Goal: Task Accomplishment & Management: Use online tool/utility

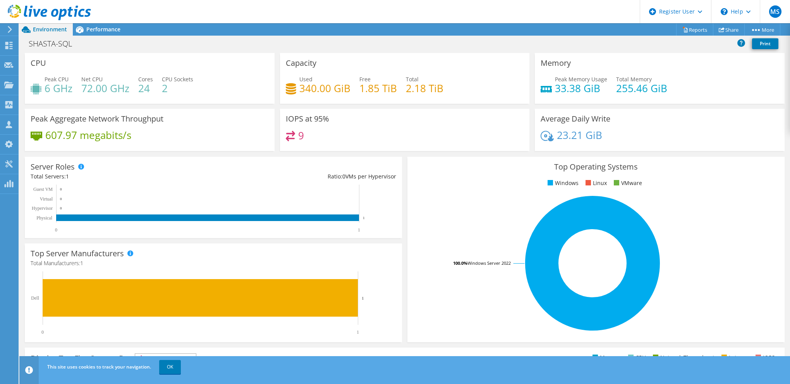
scroll to position [155, 0]
click at [105, 32] on span "Performance" at bounding box center [103, 29] width 34 height 7
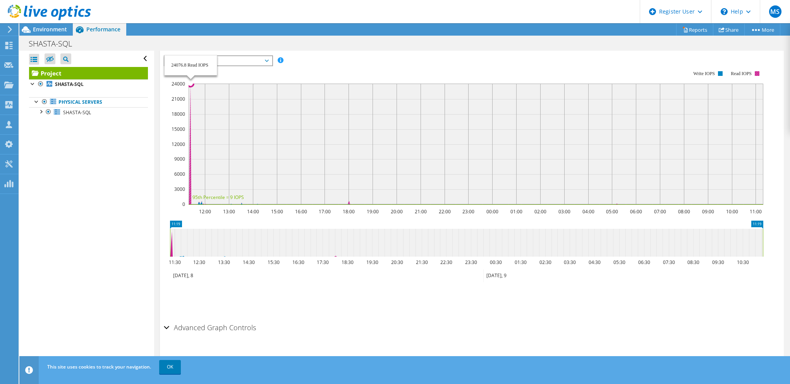
click at [190, 187] on icon at bounding box center [475, 144] width 574 height 121
click at [246, 62] on span "IOPS" at bounding box center [217, 60] width 99 height 9
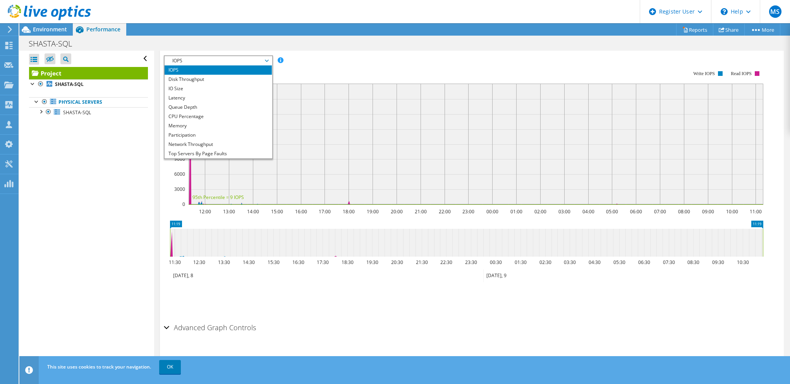
click at [246, 61] on span "IOPS" at bounding box center [217, 60] width 99 height 9
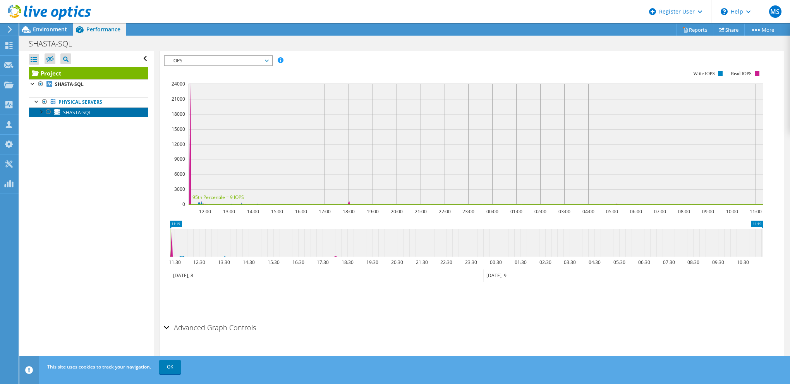
click at [85, 110] on span "SHASTA-SQL" at bounding box center [77, 112] width 28 height 7
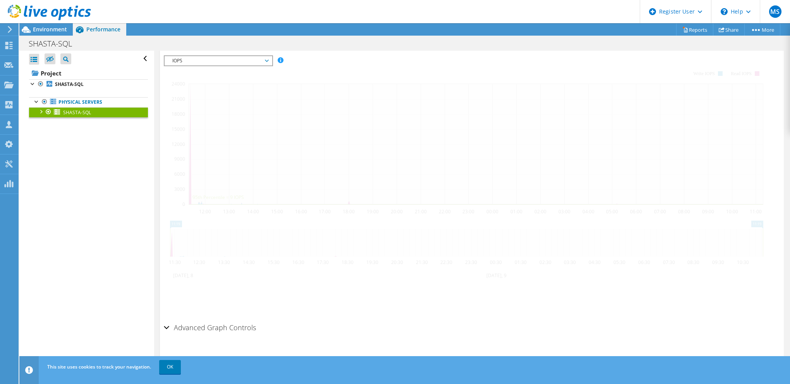
scroll to position [133, 0]
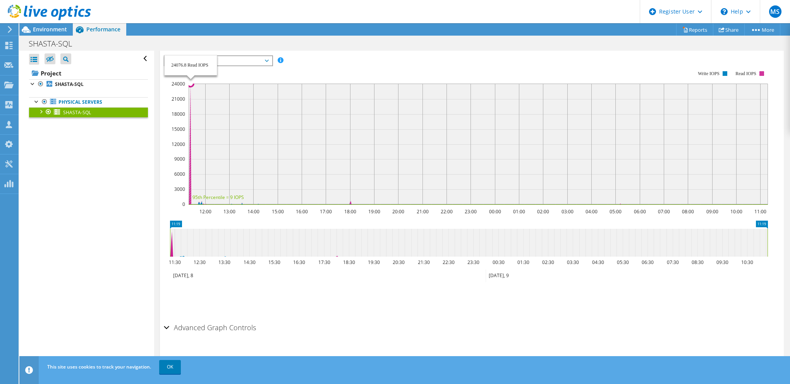
click at [190, 197] on icon at bounding box center [477, 144] width 579 height 121
click at [67, 84] on b "SHASTA-SQL" at bounding box center [69, 84] width 29 height 7
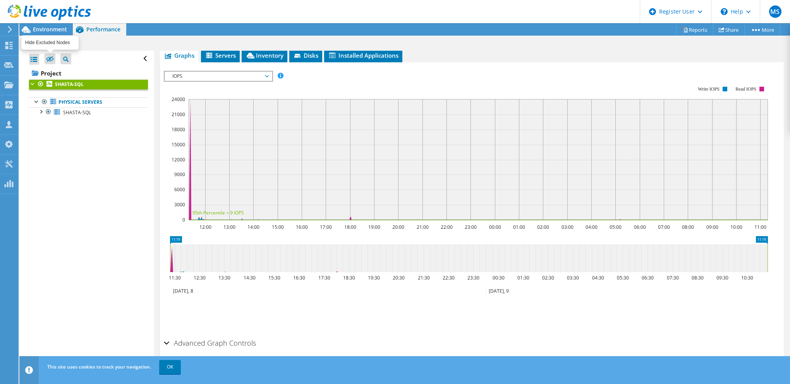
scroll to position [147, 0]
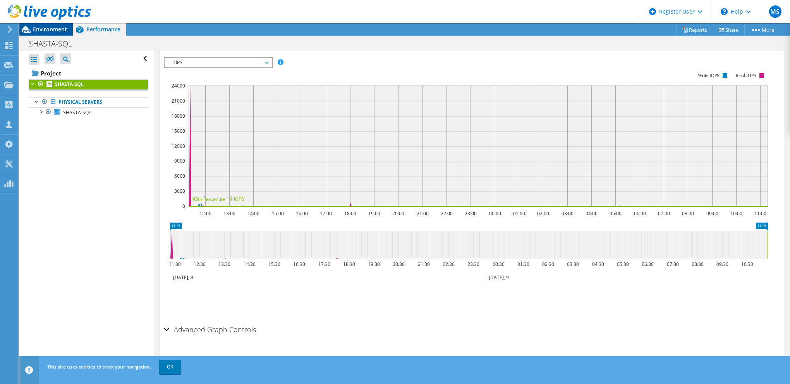
click at [44, 34] on div "Environment" at bounding box center [45, 29] width 53 height 12
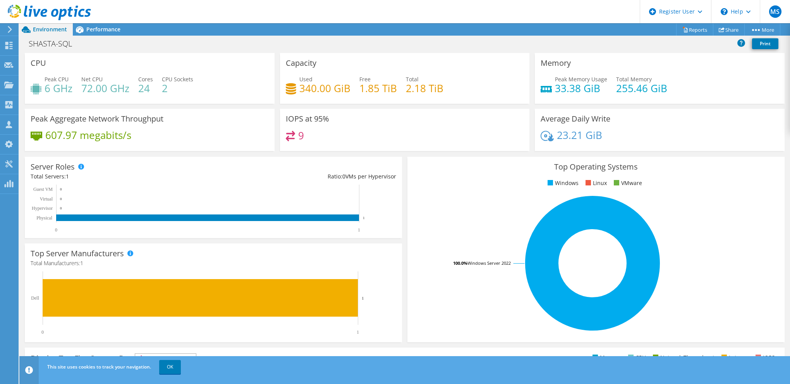
scroll to position [149, 0]
click at [102, 34] on div "Performance" at bounding box center [99, 29] width 53 height 12
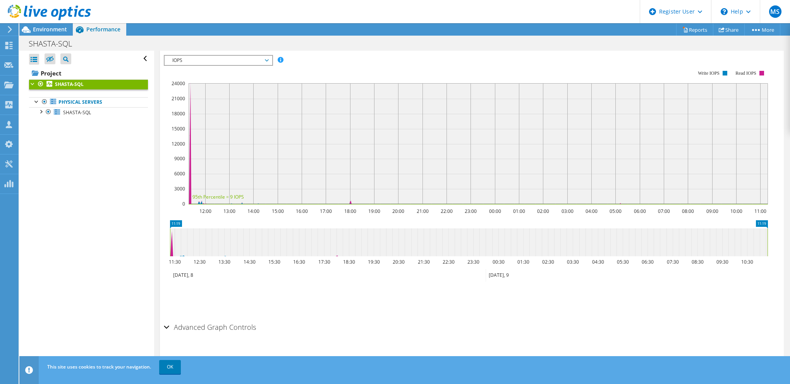
click at [252, 56] on span "IOPS" at bounding box center [217, 60] width 99 height 9
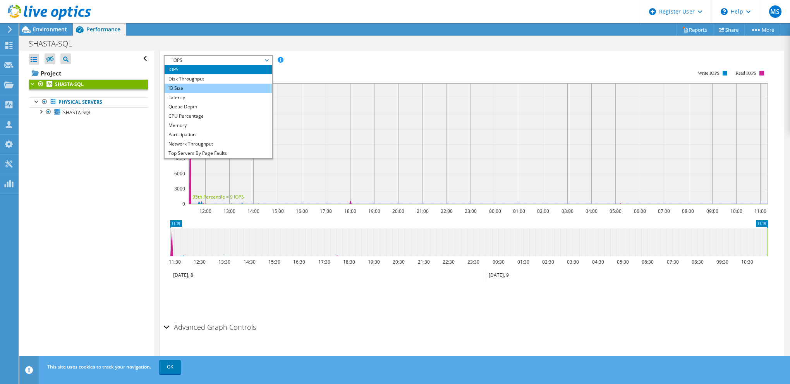
scroll to position [0, 0]
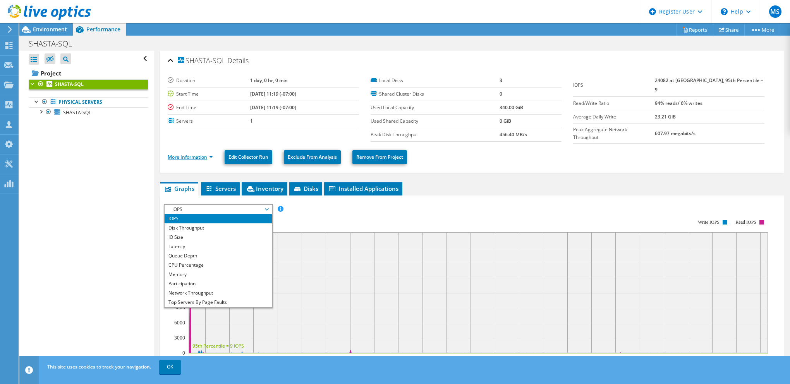
click at [205, 156] on link "More Information" at bounding box center [190, 157] width 45 height 7
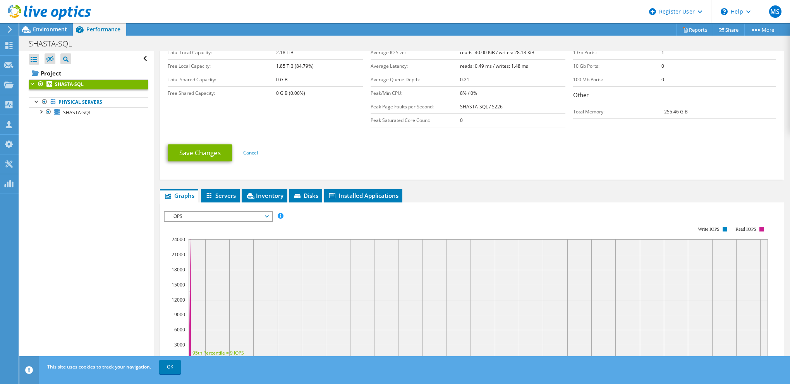
scroll to position [271, 0]
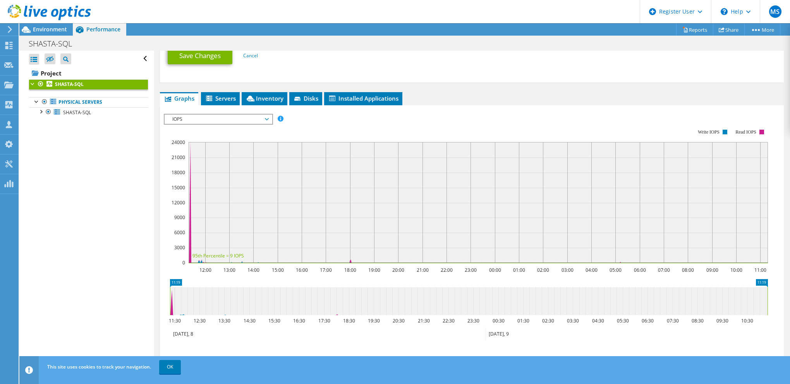
click at [173, 302] on icon at bounding box center [468, 301] width 597 height 28
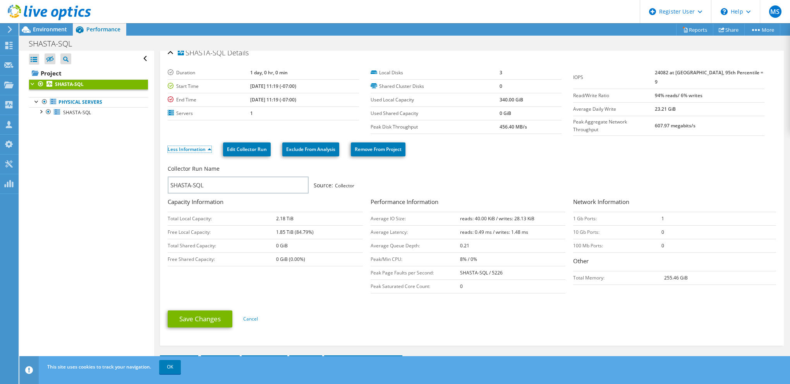
scroll to position [0, 0]
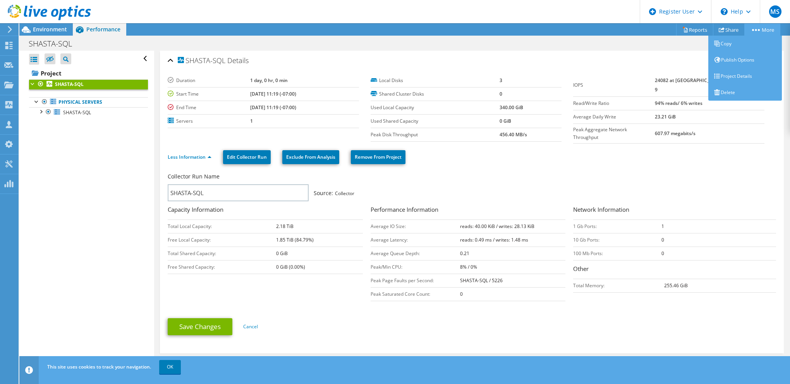
click at [769, 32] on link "More" at bounding box center [762, 30] width 36 height 12
click at [753, 43] on link "Copy" at bounding box center [745, 44] width 74 height 16
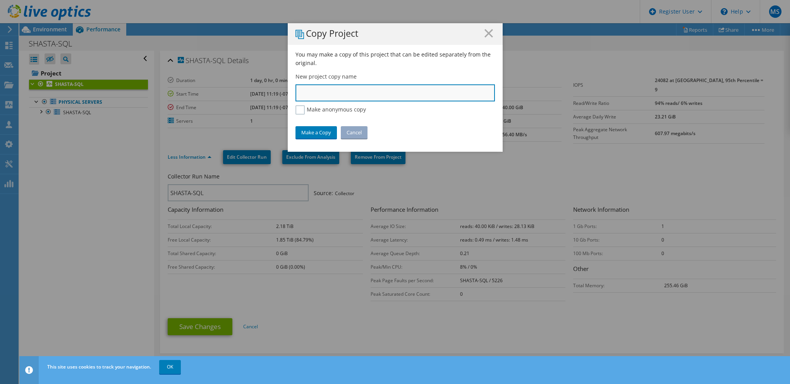
click at [308, 96] on input "text" at bounding box center [394, 92] width 199 height 17
click at [309, 112] on label "Make anonymous copy" at bounding box center [330, 109] width 70 height 9
click at [0, 0] on input "Make anonymous copy" at bounding box center [0, 0] width 0 height 0
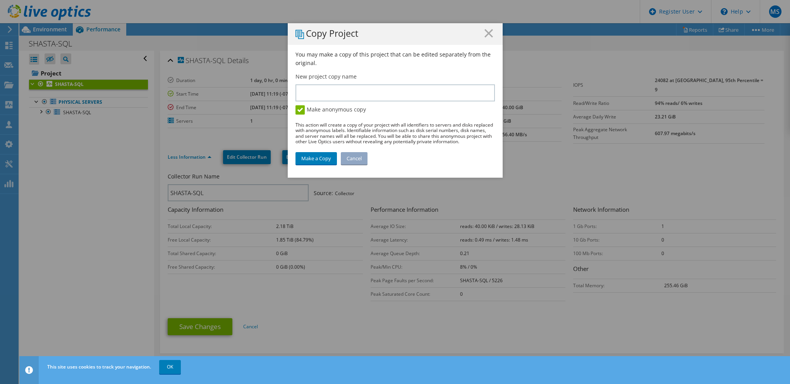
click at [324, 110] on label "Make anonymous copy" at bounding box center [330, 109] width 70 height 9
click at [0, 0] on input "Make anonymous copy" at bounding box center [0, 0] width 0 height 0
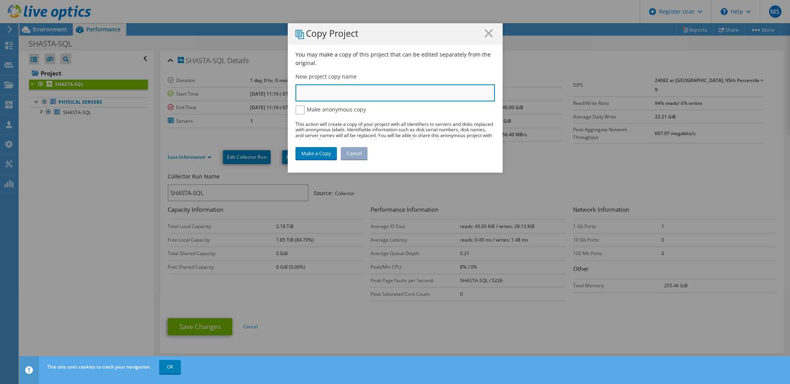
click at [343, 94] on input "text" at bounding box center [394, 92] width 199 height 17
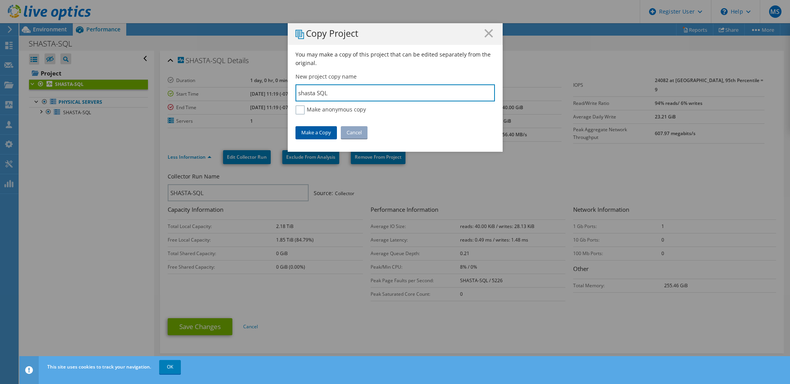
type input "shasta SQL"
click at [307, 128] on link "Make a Copy" at bounding box center [315, 132] width 41 height 12
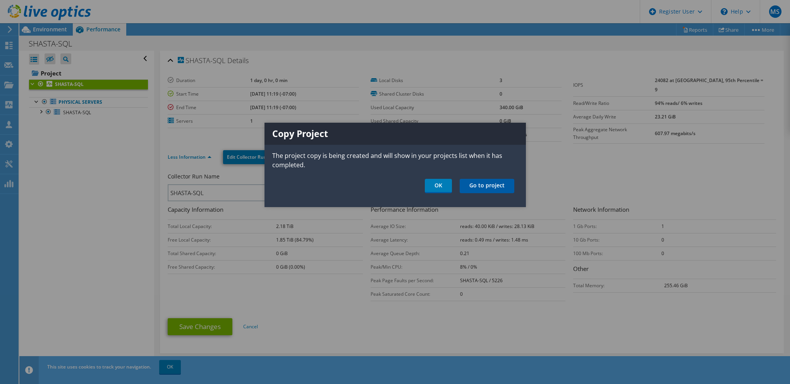
click at [505, 188] on link "Go to project" at bounding box center [486, 186] width 55 height 14
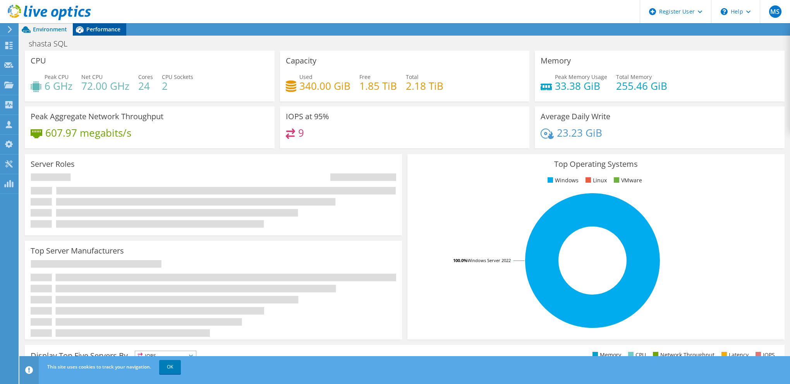
click at [115, 31] on span "Performance" at bounding box center [103, 29] width 34 height 7
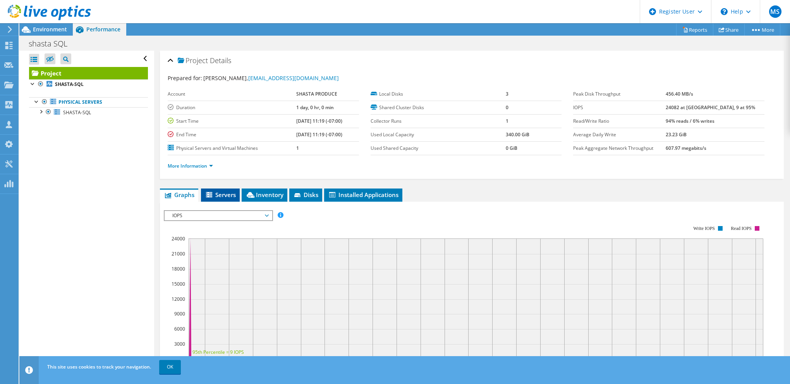
click at [223, 197] on span "Servers" at bounding box center [220, 195] width 31 height 8
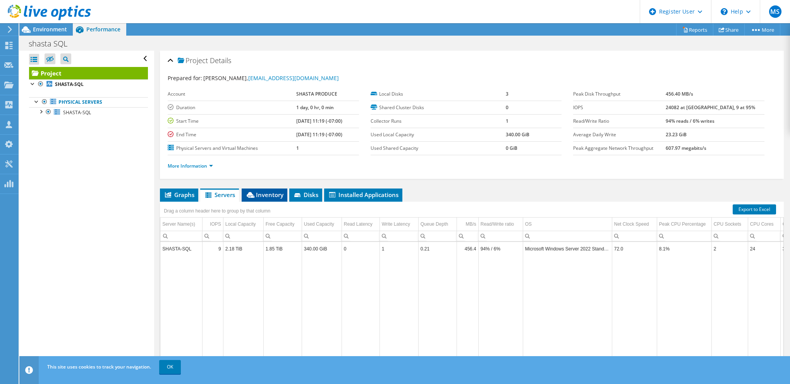
scroll to position [26, 0]
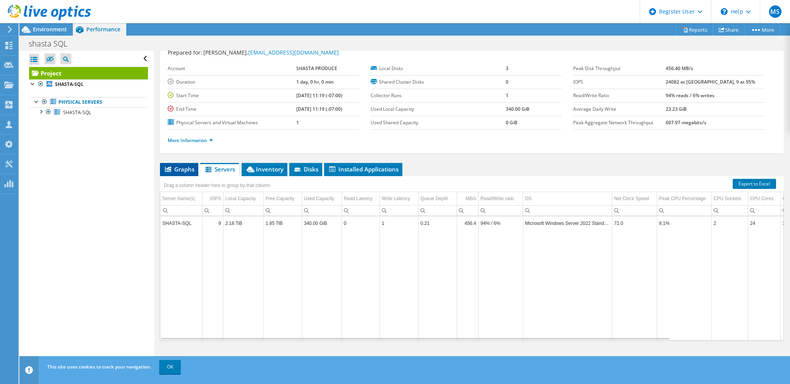
click at [185, 166] on span "Graphs" at bounding box center [179, 169] width 31 height 8
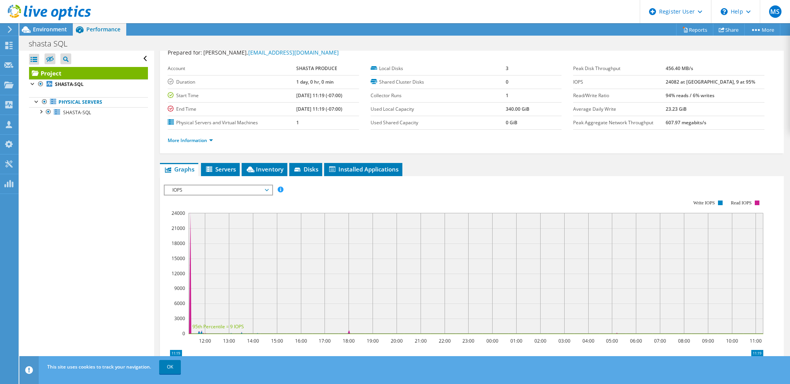
click at [254, 188] on span "IOPS" at bounding box center [217, 189] width 99 height 9
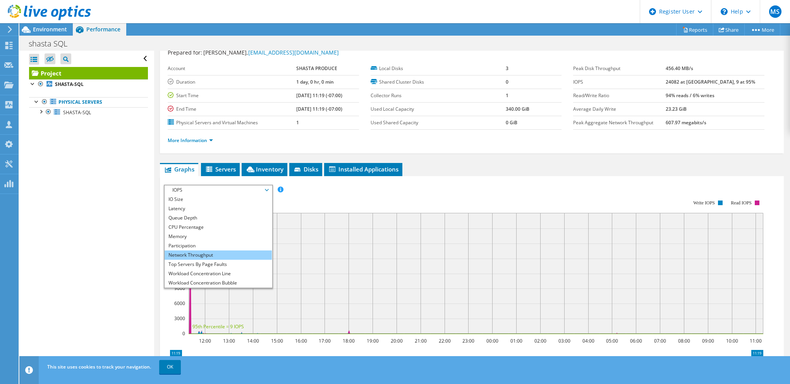
scroll to position [28, 0]
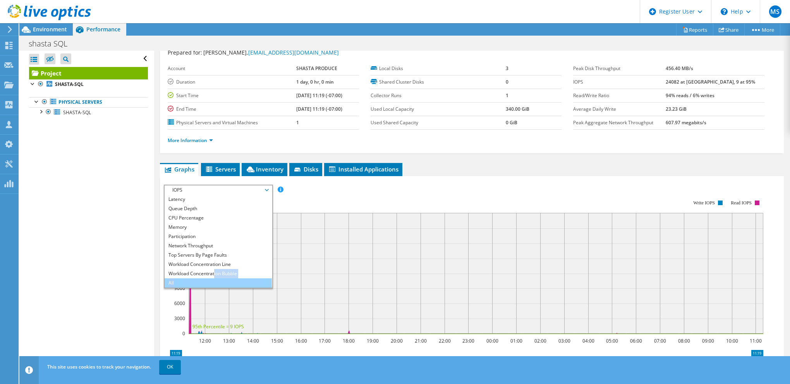
drag, startPoint x: 214, startPoint y: 276, endPoint x: 214, endPoint y: 282, distance: 5.4
click at [214, 282] on ul "IOPS Disk Throughput IO Size Latency Queue Depth CPU Percentage Memory Page Fau…" at bounding box center [217, 241] width 107 height 93
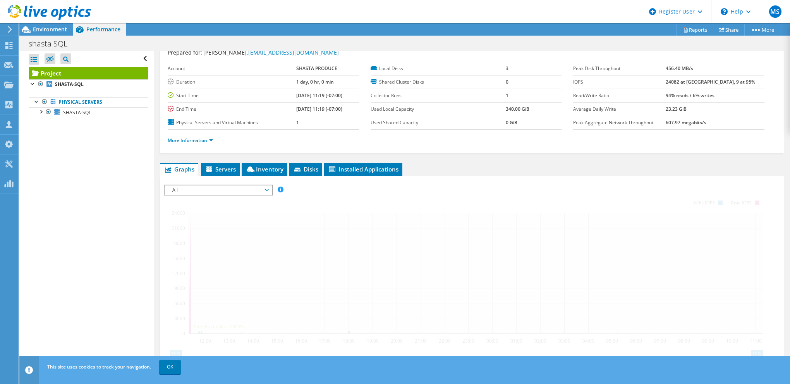
drag, startPoint x: 214, startPoint y: 282, endPoint x: 117, endPoint y: 243, distance: 104.0
click at [117, 243] on div "Open All Close All Hide Excluded Nodes Project Tree Filter" at bounding box center [86, 210] width 134 height 318
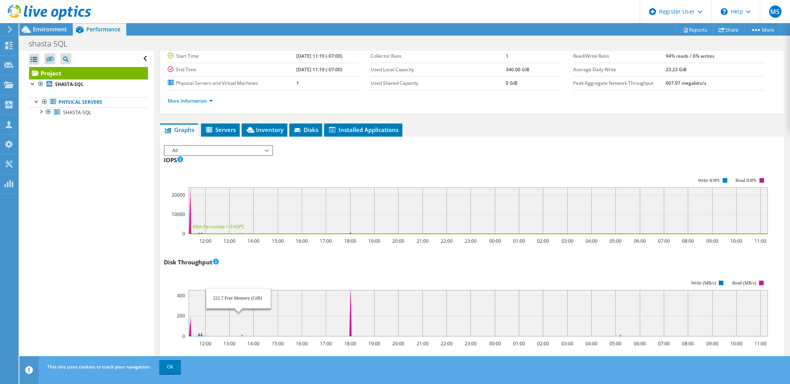
scroll to position [65, 0]
click at [358, 124] on li "Installed Applications" at bounding box center [363, 130] width 78 height 13
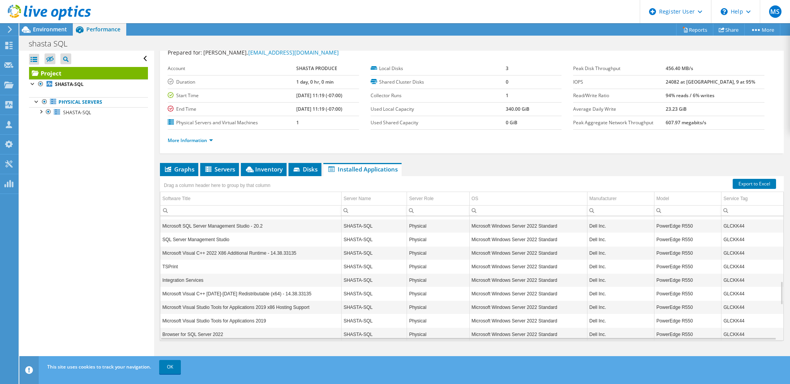
scroll to position [0, 0]
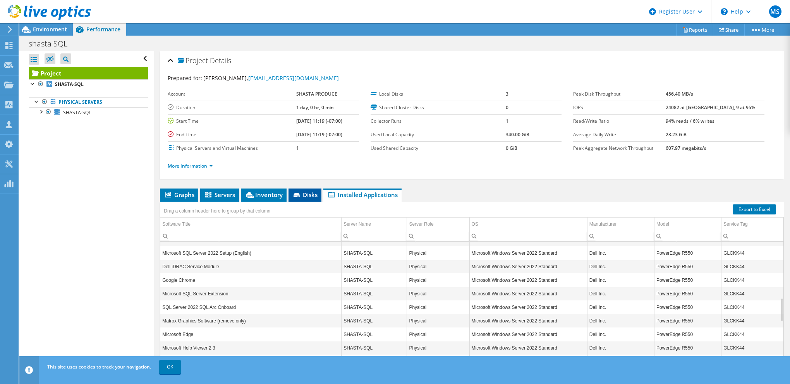
click at [313, 198] on li "Disks" at bounding box center [304, 194] width 33 height 13
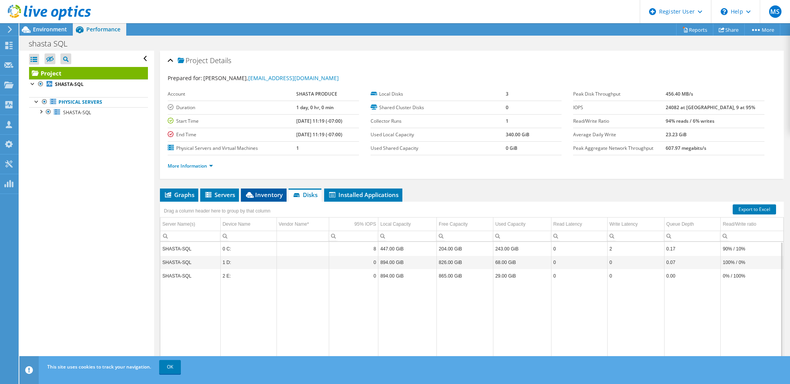
click at [268, 195] on span "Inventory" at bounding box center [264, 195] width 38 height 8
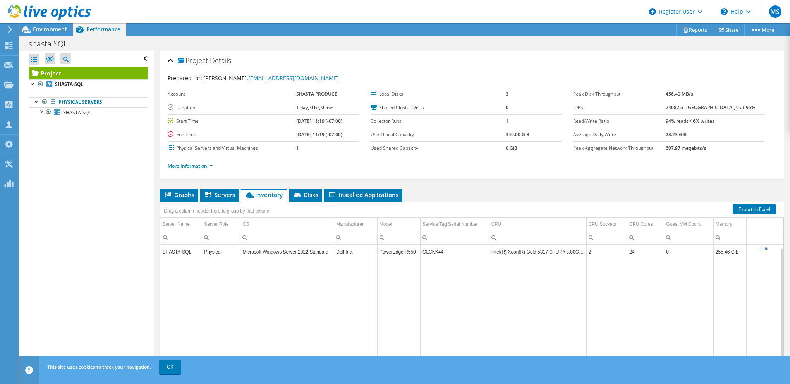
scroll to position [26, 0]
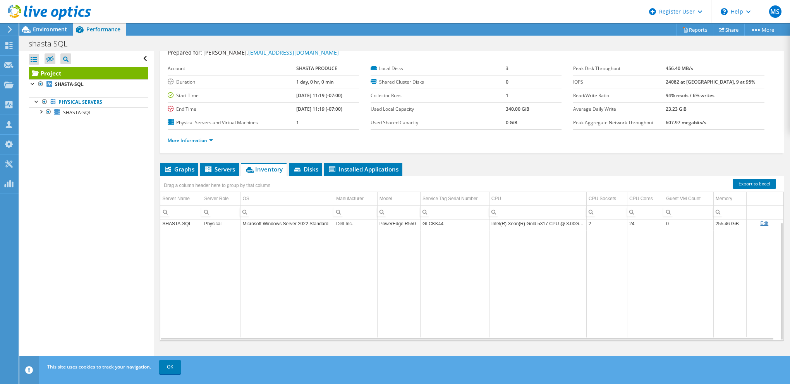
click at [760, 223] on link "Edit" at bounding box center [764, 223] width 8 height 5
click at [763, 224] on link "Cancel" at bounding box center [770, 226] width 14 height 5
click at [224, 171] on li "Servers" at bounding box center [219, 169] width 39 height 13
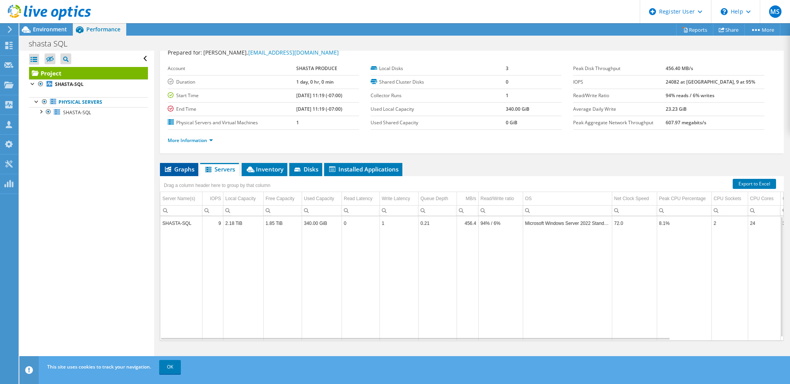
click at [189, 163] on li "Graphs" at bounding box center [179, 169] width 38 height 13
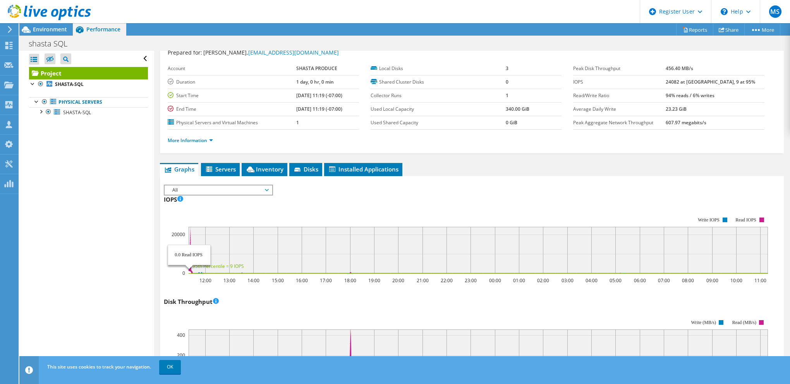
click at [190, 271] on icon at bounding box center [477, 250] width 579 height 46
click at [191, 270] on icon at bounding box center [477, 250] width 579 height 46
click at [190, 270] on icon at bounding box center [477, 250] width 579 height 46
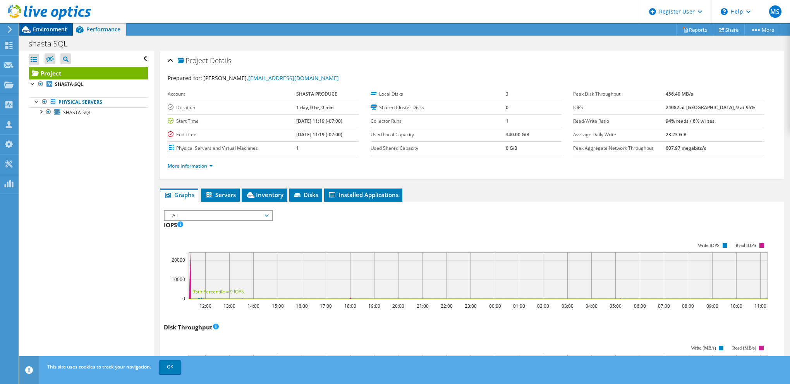
click at [48, 27] on span "Environment" at bounding box center [50, 29] width 34 height 7
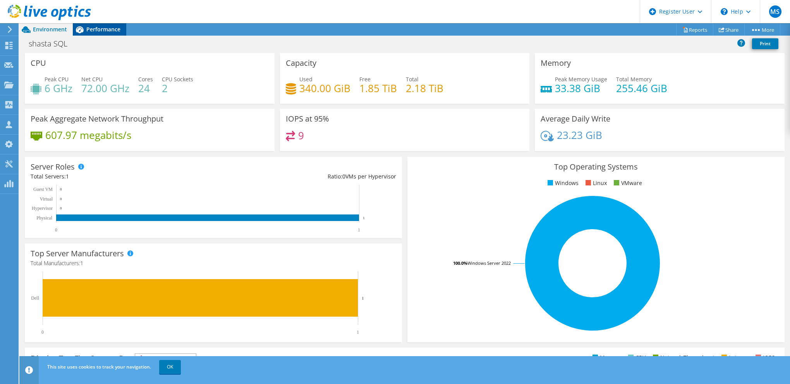
click at [94, 30] on span "Performance" at bounding box center [103, 29] width 34 height 7
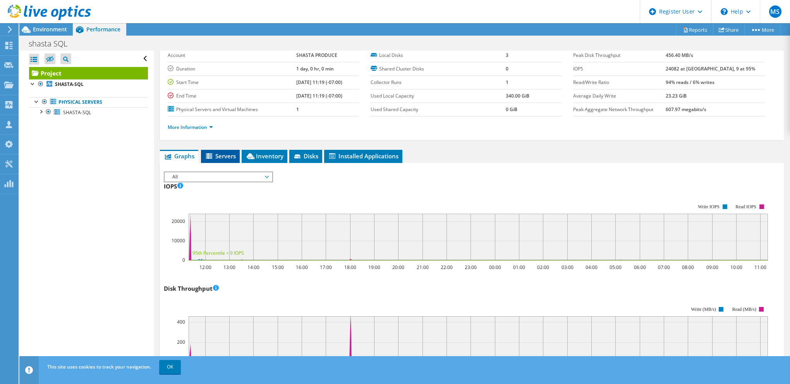
click at [232, 154] on span "Servers" at bounding box center [220, 156] width 31 height 8
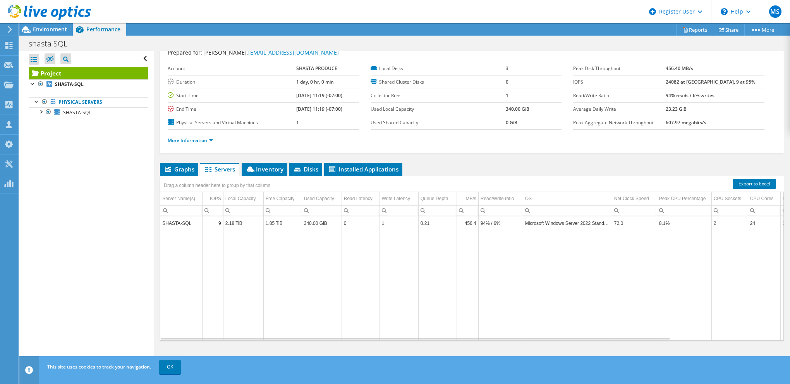
scroll to position [3, 0]
click at [362, 165] on span "Installed Applications" at bounding box center [363, 169] width 70 height 8
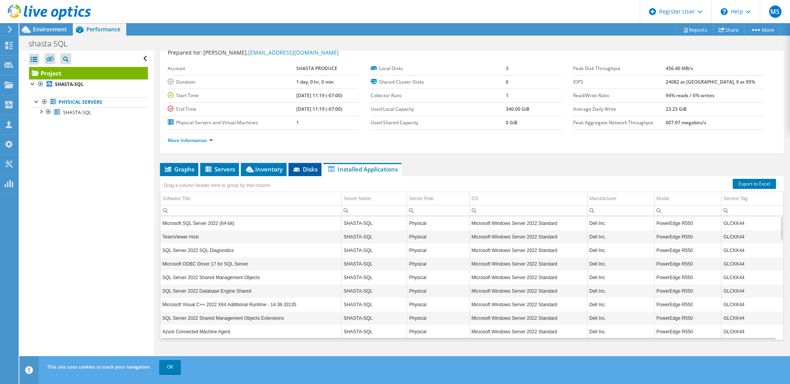
click at [308, 163] on li "Disks" at bounding box center [304, 169] width 33 height 13
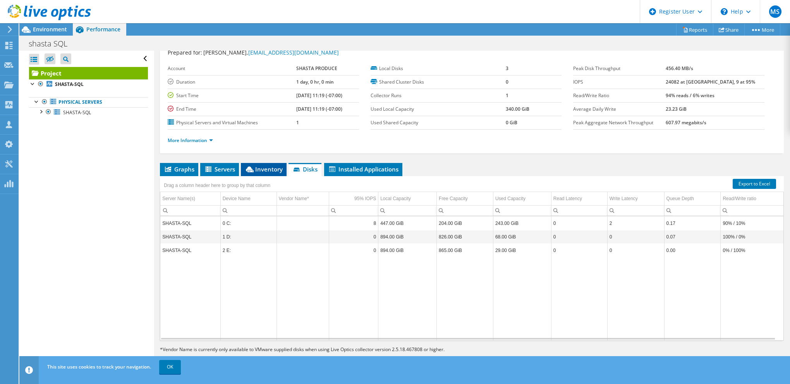
click at [278, 166] on span "Inventory" at bounding box center [264, 169] width 38 height 8
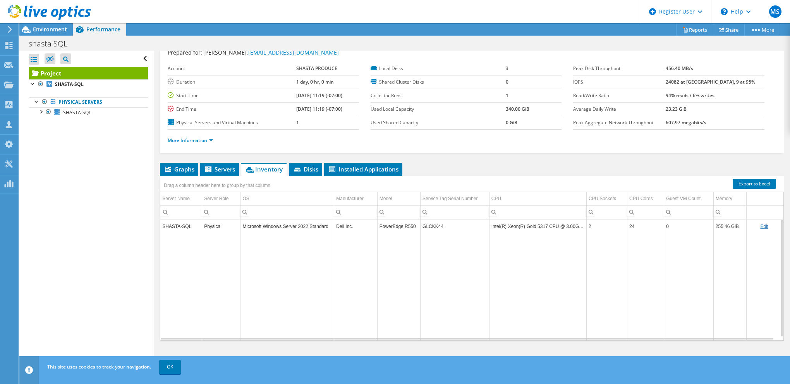
click at [430, 223] on td "GLCKK44" at bounding box center [454, 226] width 69 height 14
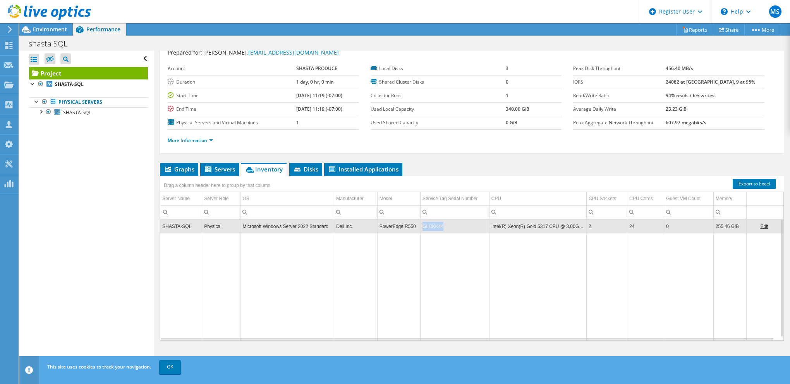
copy td "GLCKK44"
click at [179, 168] on span "Graphs" at bounding box center [179, 169] width 31 height 8
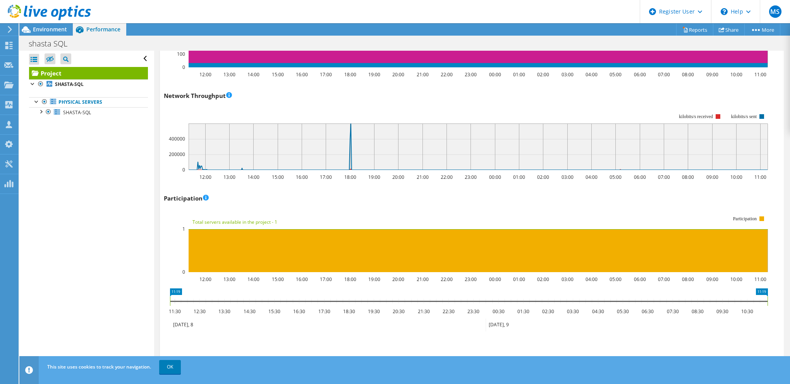
scroll to position [916, 0]
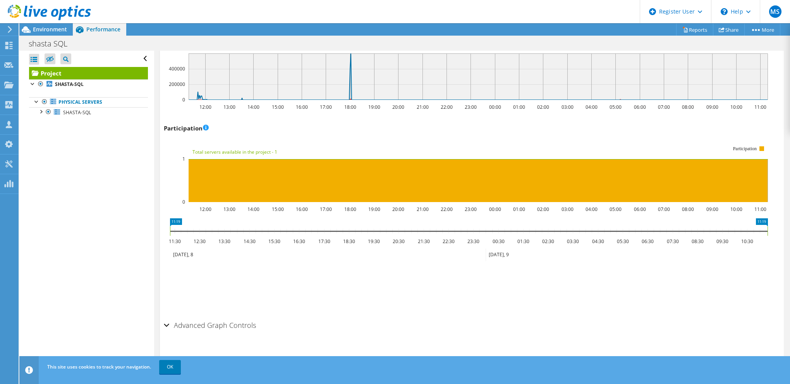
click at [759, 230] on icon at bounding box center [468, 230] width 597 height 9
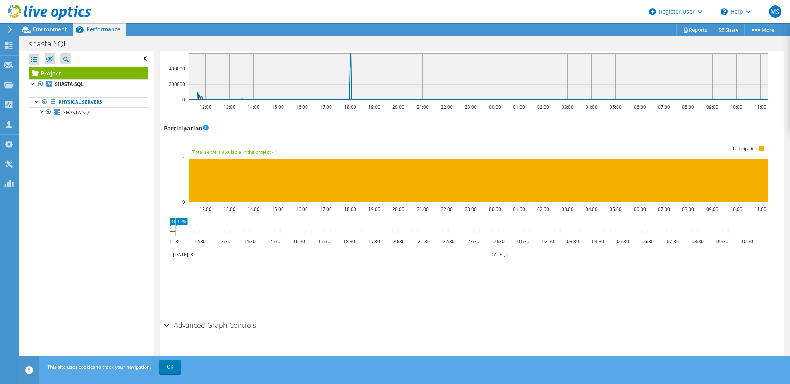
drag, startPoint x: 766, startPoint y: 232, endPoint x: 176, endPoint y: 243, distance: 589.9
click at [176, 243] on icon "11:19 11:30 11:30 12:30 13:30 14:30 15:30 16:30 17:30 18:30 19:30 20:30 21:30 2…" at bounding box center [469, 249] width 610 height 62
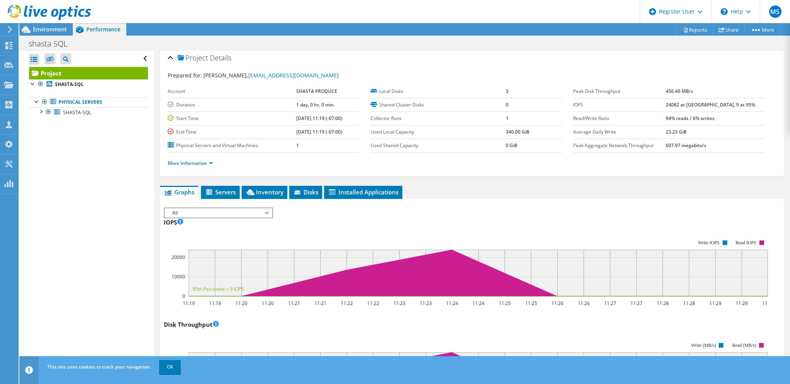
scroll to position [0, 0]
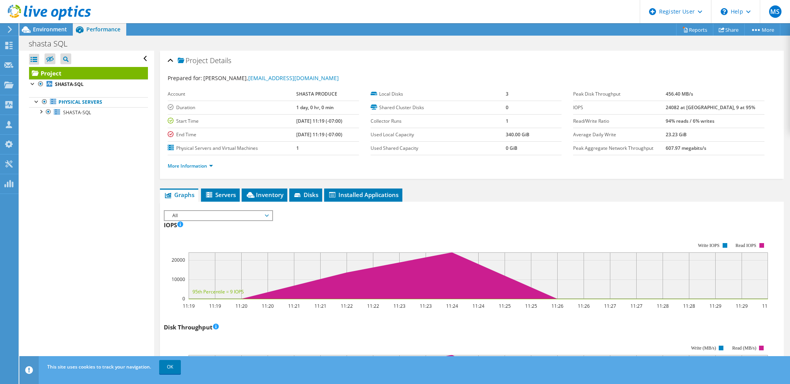
click at [241, 190] on ul "Graphs Servers Inventory Hypervisor Disks Cluster Disks Installed Applications" at bounding box center [472, 194] width 624 height 13
click at [230, 196] on span "Servers" at bounding box center [220, 195] width 31 height 8
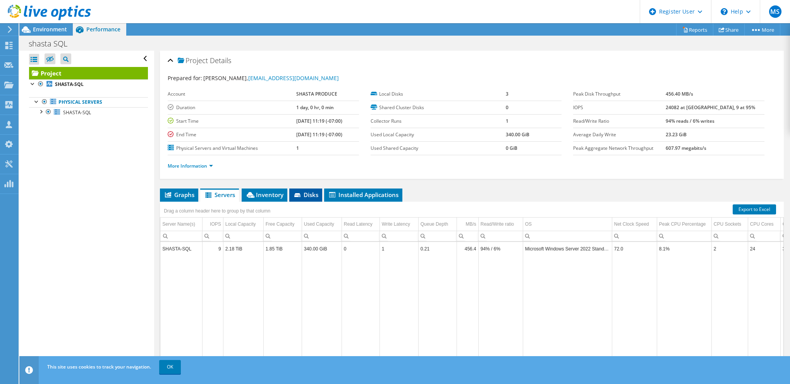
click at [304, 197] on li "Disks" at bounding box center [305, 194] width 33 height 13
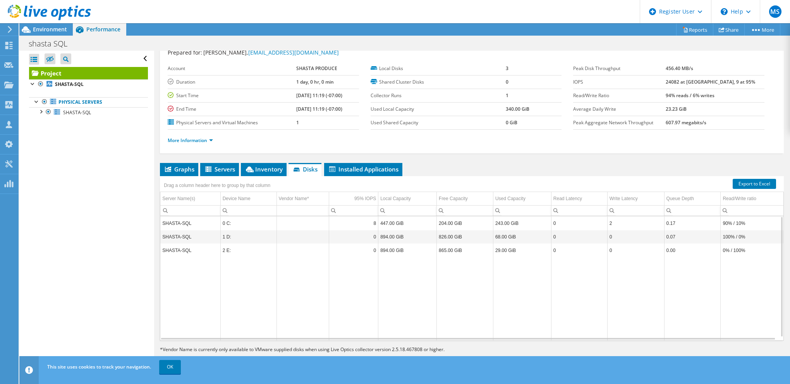
click at [245, 222] on td "0 C:" at bounding box center [248, 223] width 56 height 14
click at [403, 224] on td "447.00 GiB" at bounding box center [407, 223] width 58 height 14
click at [510, 223] on td "243.00 GiB" at bounding box center [522, 223] width 58 height 14
click at [633, 226] on td "2" at bounding box center [635, 223] width 57 height 14
